Goal: Find specific page/section: Find specific page/section

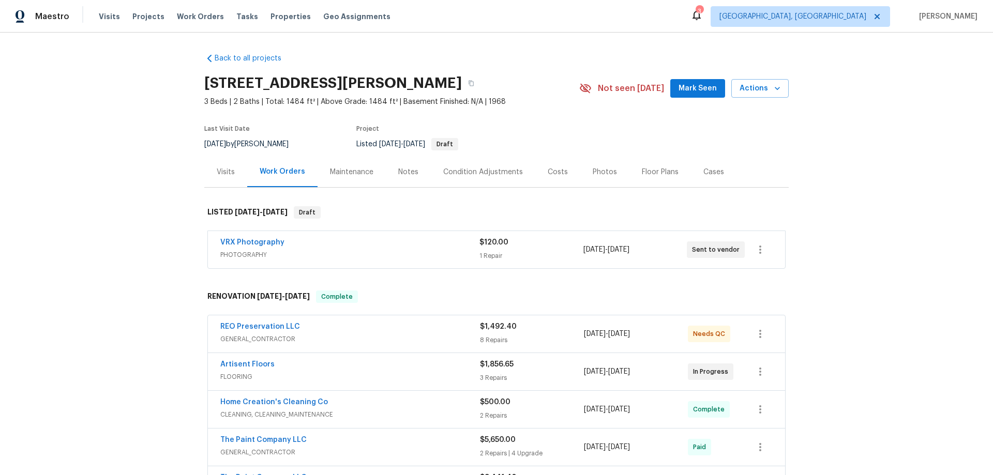
click at [139, 225] on div "Back to all projects 417 Dove Dr, Saint Charles, MO 63301 3 Beds | 2 Baths | To…" at bounding box center [496, 254] width 993 height 443
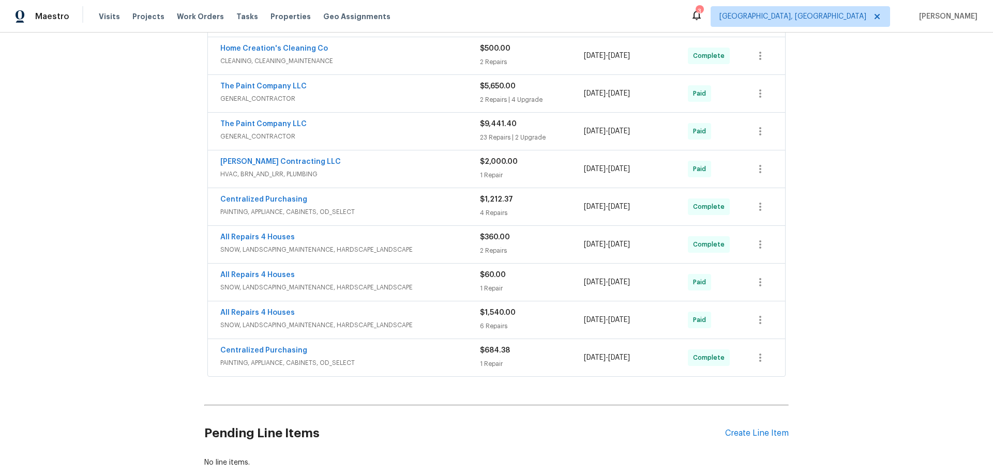
click at [141, 199] on div "Back to all projects 417 Dove Dr, Saint Charles, MO 63301 3 Beds | 2 Baths | To…" at bounding box center [496, 254] width 993 height 443
click at [98, 208] on div "Back to all projects 417 Dove Dr, Saint Charles, MO 63301 3 Beds | 2 Baths | To…" at bounding box center [496, 254] width 993 height 443
click at [105, 301] on div "Back to all projects 417 Dove Dr, Saint Charles, MO 63301 3 Beds | 2 Baths | To…" at bounding box center [496, 254] width 993 height 443
click at [149, 205] on div "Back to all projects 417 Dove Dr, Saint Charles, MO 63301 3 Beds | 2 Baths | To…" at bounding box center [496, 254] width 993 height 443
click at [188, 251] on div "Back to all projects 417 Dove Dr, Saint Charles, MO 63301 3 Beds | 2 Baths | To…" at bounding box center [496, 254] width 993 height 443
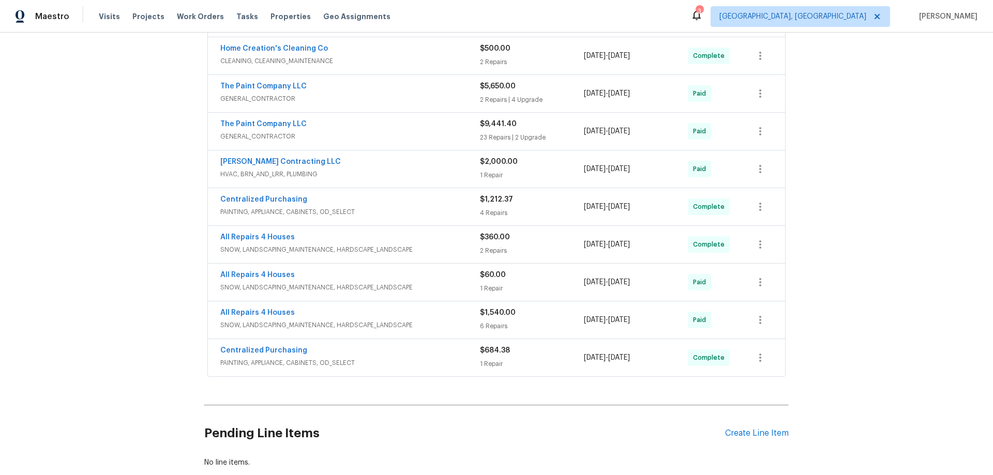
click at [113, 184] on div "Back to all projects 417 Dove Dr, Saint Charles, MO 63301 3 Beds | 2 Baths | To…" at bounding box center [496, 254] width 993 height 443
click at [89, 186] on div "Back to all projects 417 Dove Dr, Saint Charles, MO 63301 3 Beds | 2 Baths | To…" at bounding box center [496, 254] width 993 height 443
click at [156, 147] on div "Back to all projects 417 Dove Dr, Saint Charles, MO 63301 3 Beds | 2 Baths | To…" at bounding box center [496, 254] width 993 height 443
click at [128, 238] on div "Back to all projects 417 Dove Dr, Saint Charles, MO 63301 3 Beds | 2 Baths | To…" at bounding box center [496, 254] width 993 height 443
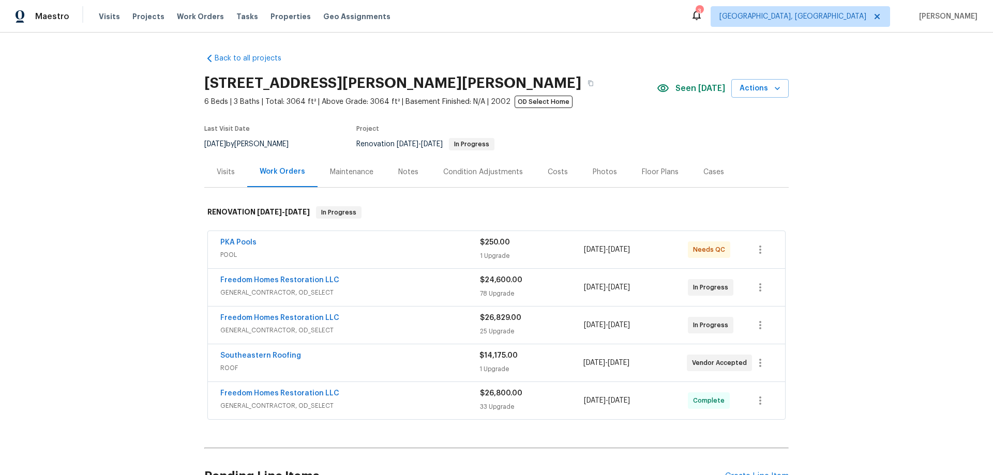
click at [150, 249] on div "Back to all projects 19331 Sandy Springs Cir, Lutz, FL 33558 6 Beds | 3 Baths |…" at bounding box center [496, 254] width 993 height 443
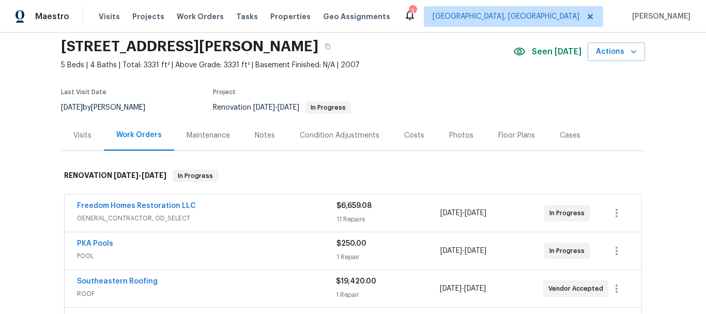
scroll to position [29, 0]
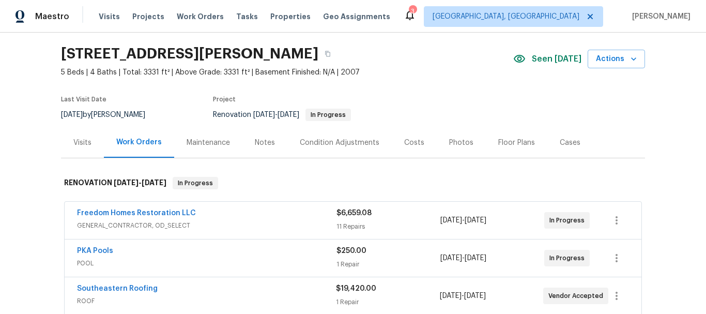
click at [613, 110] on section "11550 Biddeford Pl, New Port Richey, FL 34654 5 Beds | 4 Baths | Total: 3331 ft…" at bounding box center [353, 83] width 584 height 87
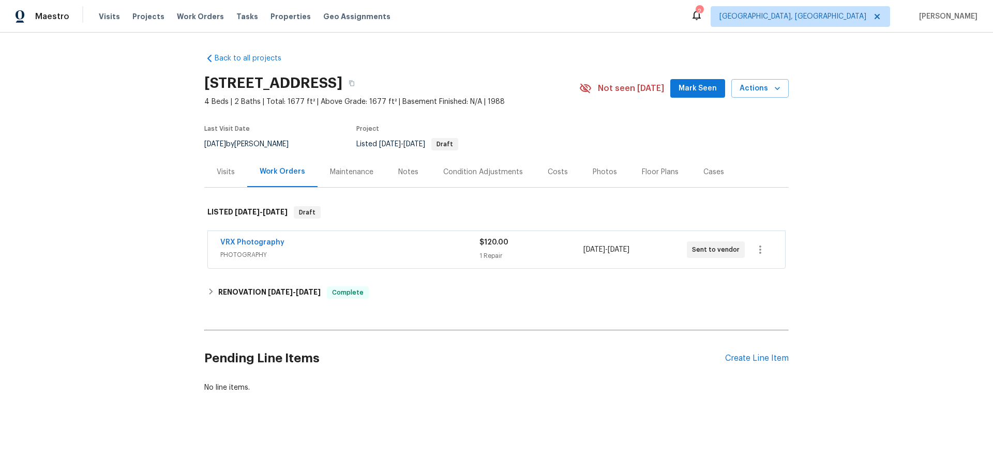
click at [218, 163] on div "Visits" at bounding box center [225, 172] width 43 height 31
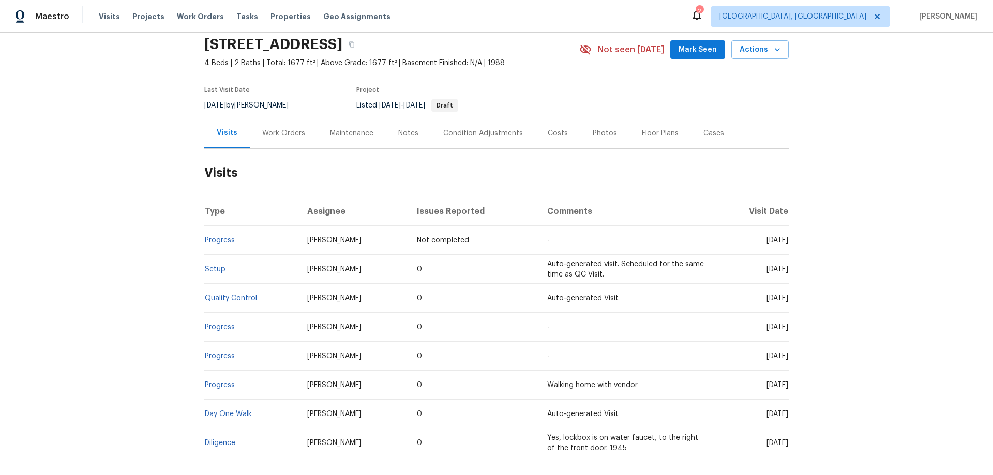
scroll to position [99, 0]
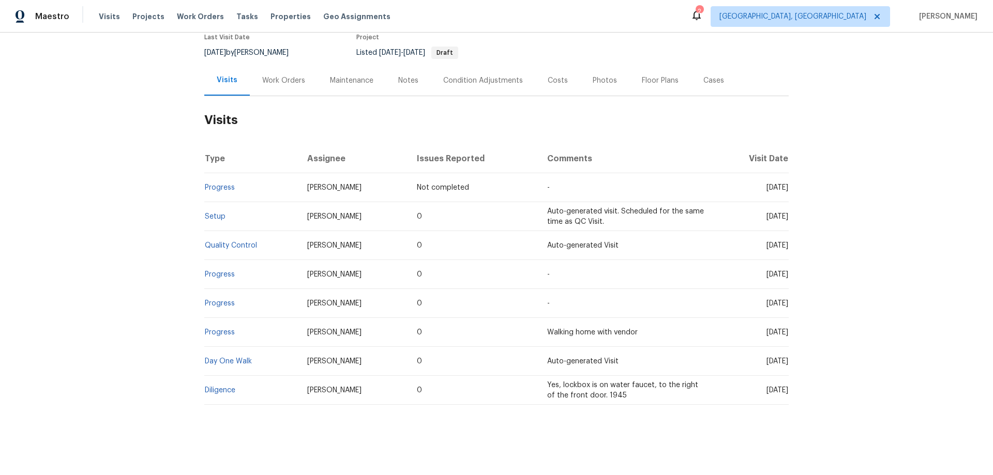
click at [289, 66] on div "Work Orders" at bounding box center [284, 80] width 68 height 31
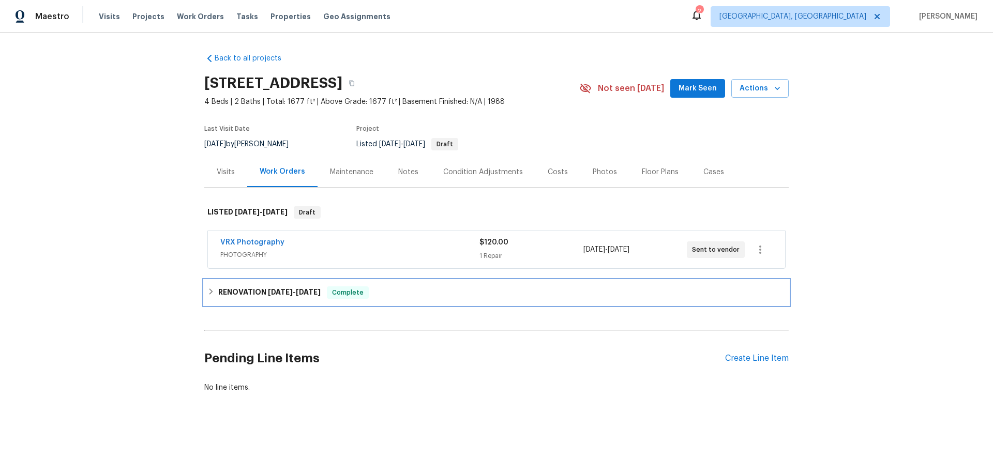
click at [243, 296] on h6 "RENOVATION 8/8/25 - 8/19/25" at bounding box center [269, 292] width 102 height 12
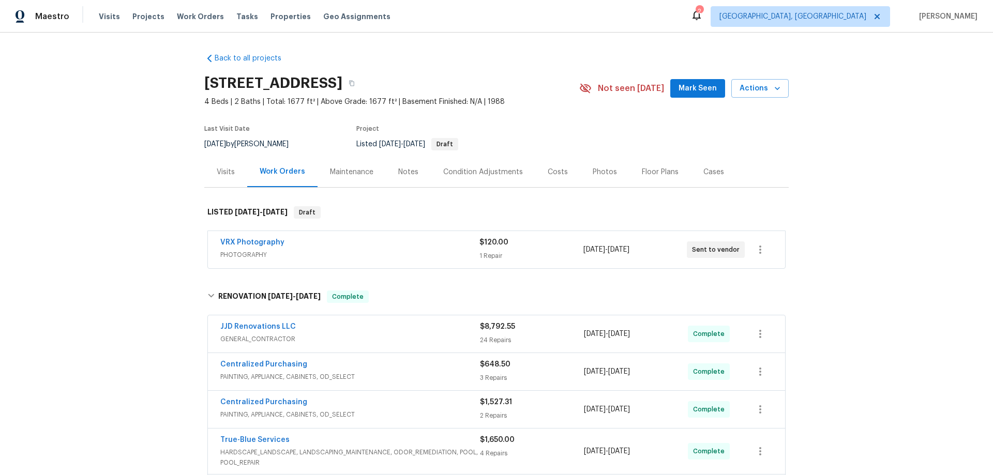
click at [160, 229] on div "Back to all projects 5141 W Aquamarine St, Tucson, AZ 85742 4 Beds | 2 Baths | …" at bounding box center [496, 254] width 993 height 443
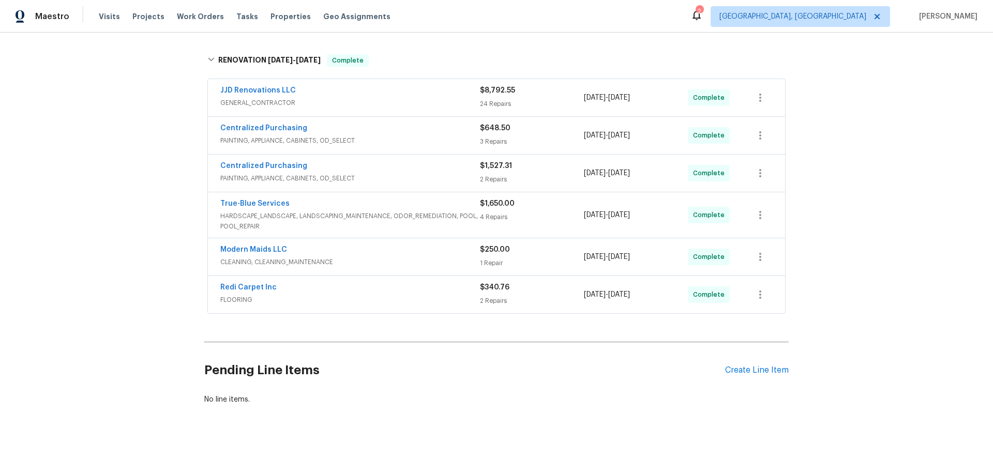
click at [141, 134] on div "Back to all projects 5141 W Aquamarine St, Tucson, AZ 85742 4 Beds | 2 Baths | …" at bounding box center [496, 254] width 993 height 443
click at [138, 195] on div "Back to all projects 5141 W Aquamarine St, Tucson, AZ 85742 4 Beds | 2 Baths | …" at bounding box center [496, 254] width 993 height 443
click at [187, 189] on div "Back to all projects 5141 W Aquamarine St, Tucson, AZ 85742 4 Beds | 2 Baths | …" at bounding box center [496, 254] width 993 height 443
click at [147, 187] on div "Back to all projects 5141 W Aquamarine St, Tucson, AZ 85742 4 Beds | 2 Baths | …" at bounding box center [496, 254] width 993 height 443
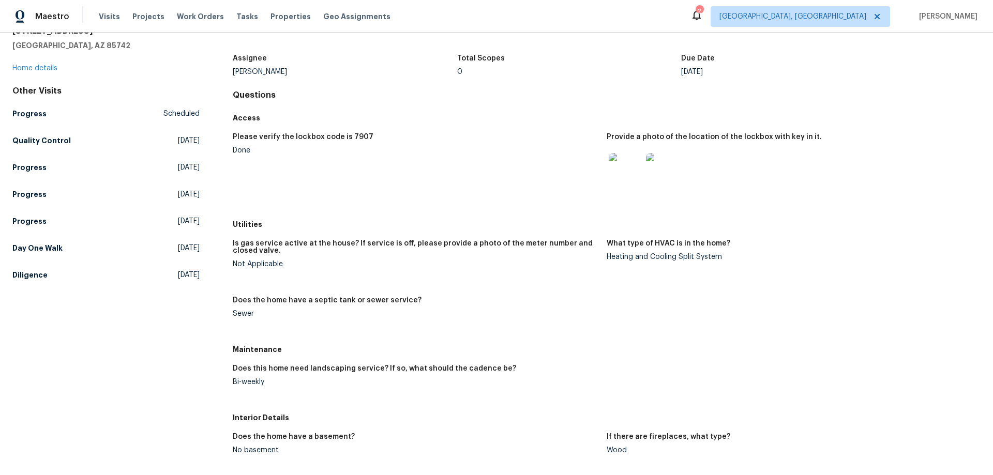
scroll to position [103, 0]
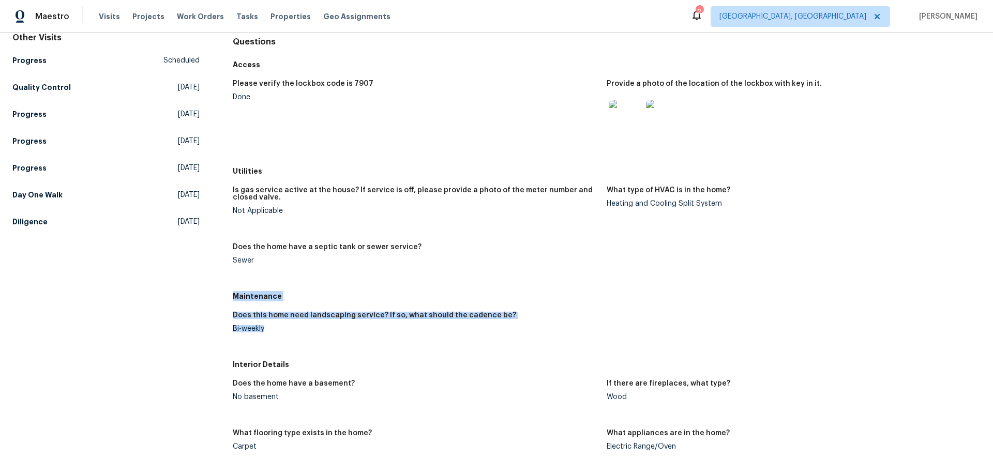
drag, startPoint x: 233, startPoint y: 296, endPoint x: 274, endPoint y: 327, distance: 51.7
click at [274, 327] on div "Maintenance Does this home need landscaping service? If so, what should the cad…" at bounding box center [607, 321] width 748 height 68
